Goal: Information Seeking & Learning: Learn about a topic

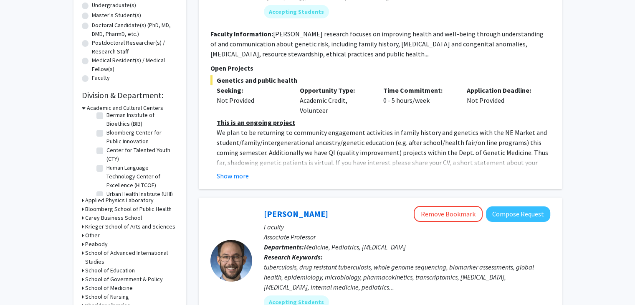
scroll to position [27, 0]
click at [162, 209] on h3 "Bloomberg School of Public Health" at bounding box center [128, 208] width 86 height 9
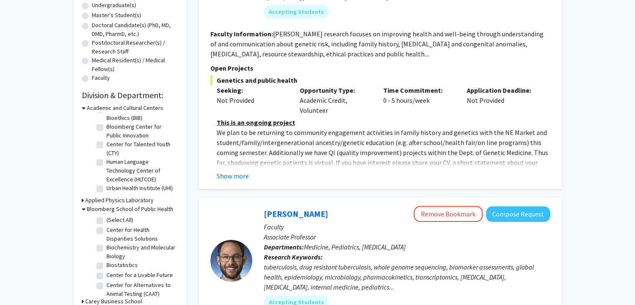
click at [106, 221] on label "(Select All)" at bounding box center [119, 219] width 27 height 9
click at [106, 221] on input "(Select All)" at bounding box center [108, 217] width 5 height 5
checkbox input "true"
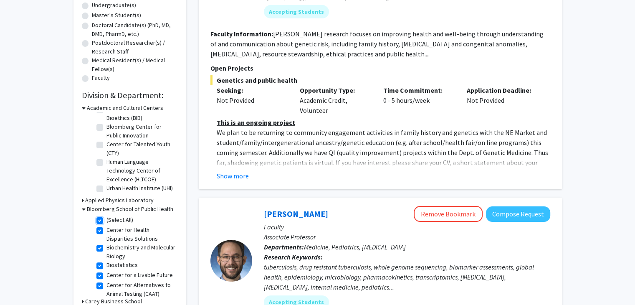
checkbox input "true"
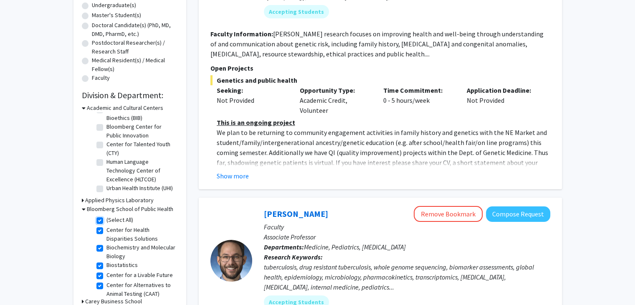
checkbox input "true"
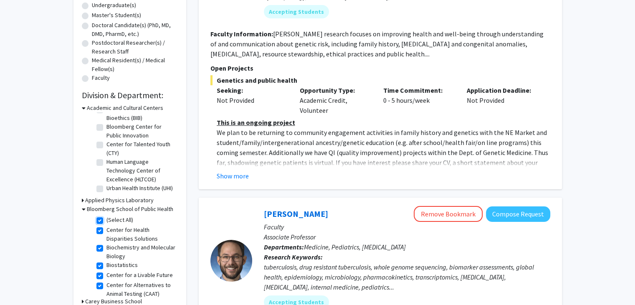
checkbox input "true"
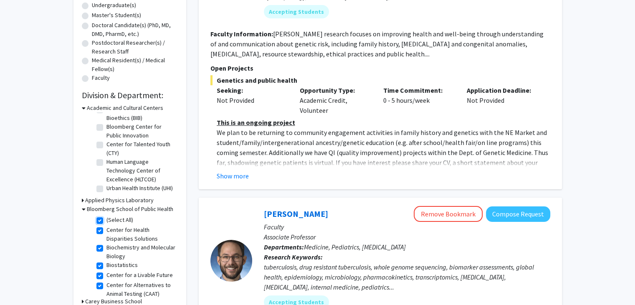
checkbox input "true"
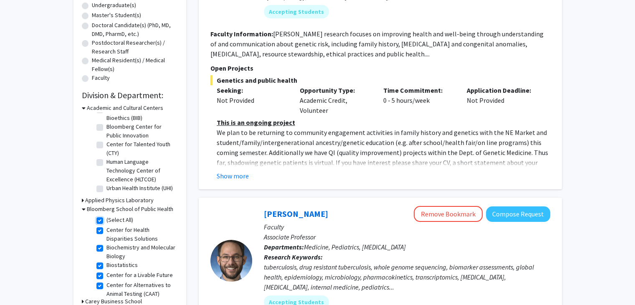
checkbox input "true"
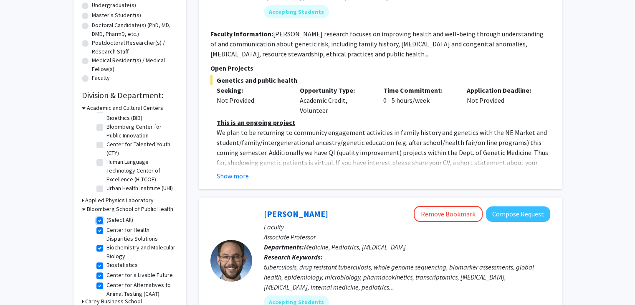
checkbox input "true"
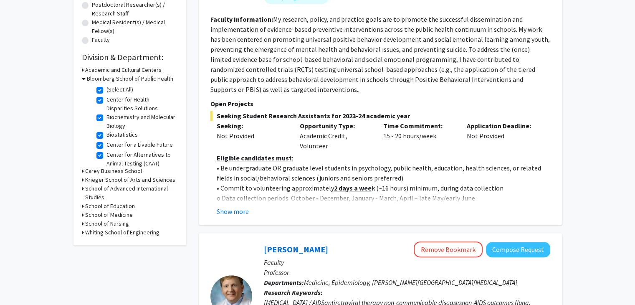
scroll to position [209, 0]
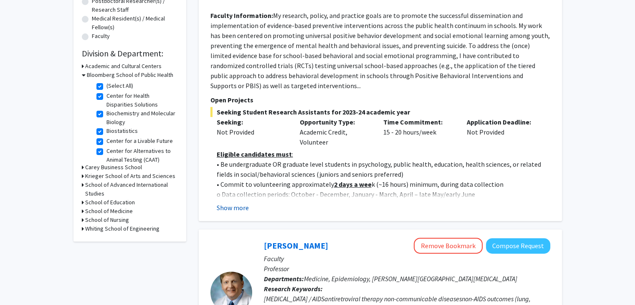
click at [244, 209] on button "Show more" at bounding box center [233, 207] width 32 height 10
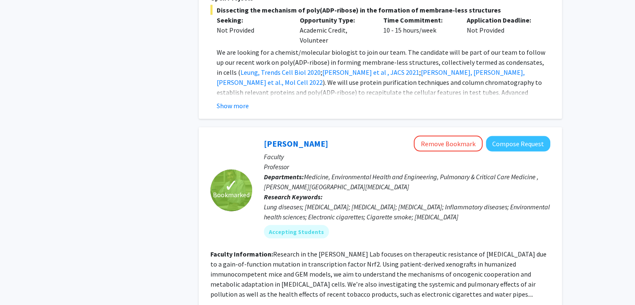
scroll to position [1669, 0]
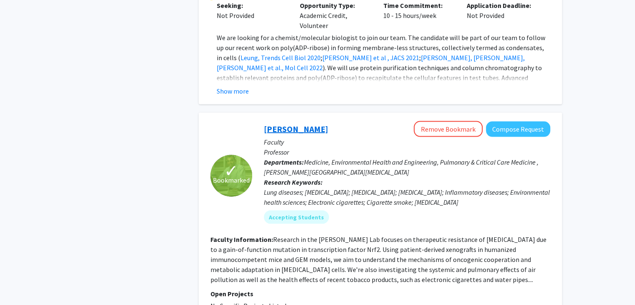
click at [293, 123] on link "[PERSON_NAME]" at bounding box center [296, 128] width 64 height 10
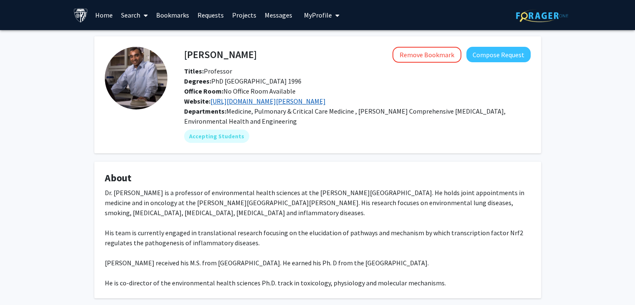
click at [325, 101] on link "[URL][DOMAIN_NAME][PERSON_NAME]" at bounding box center [267, 101] width 115 height 8
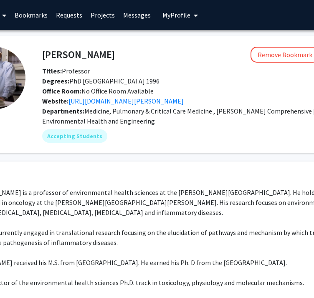
scroll to position [0, 64]
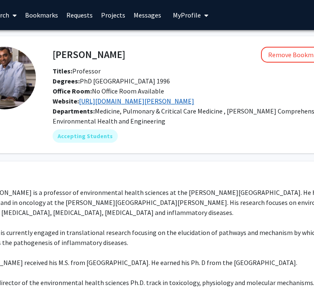
click at [194, 99] on link "[URL][DOMAIN_NAME][PERSON_NAME]" at bounding box center [136, 101] width 115 height 8
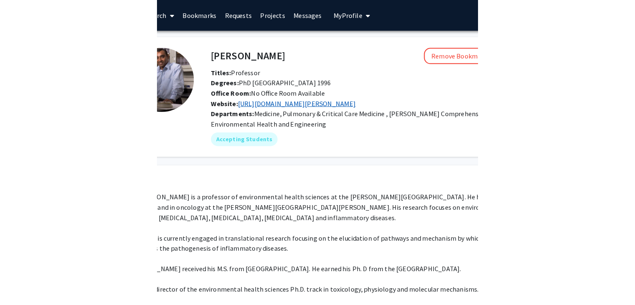
scroll to position [0, 0]
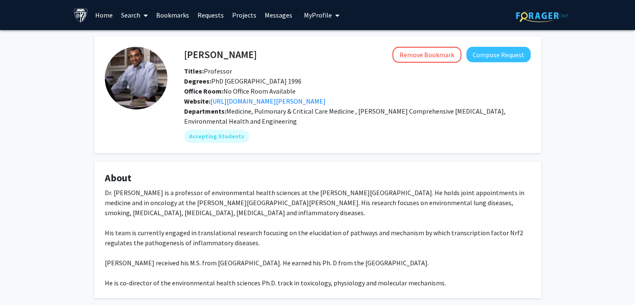
click at [215, 18] on link "Requests" at bounding box center [210, 14] width 35 height 29
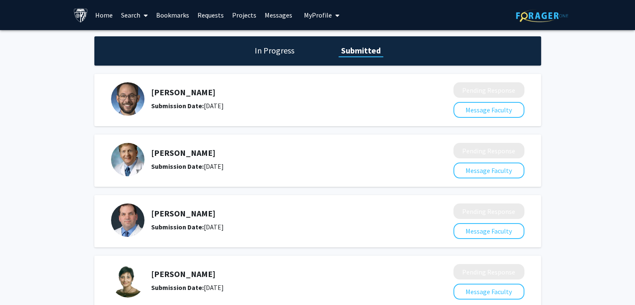
click at [263, 53] on h1 "In Progress" at bounding box center [274, 51] width 45 height 12
